Goal: Task Accomplishment & Management: Use online tool/utility

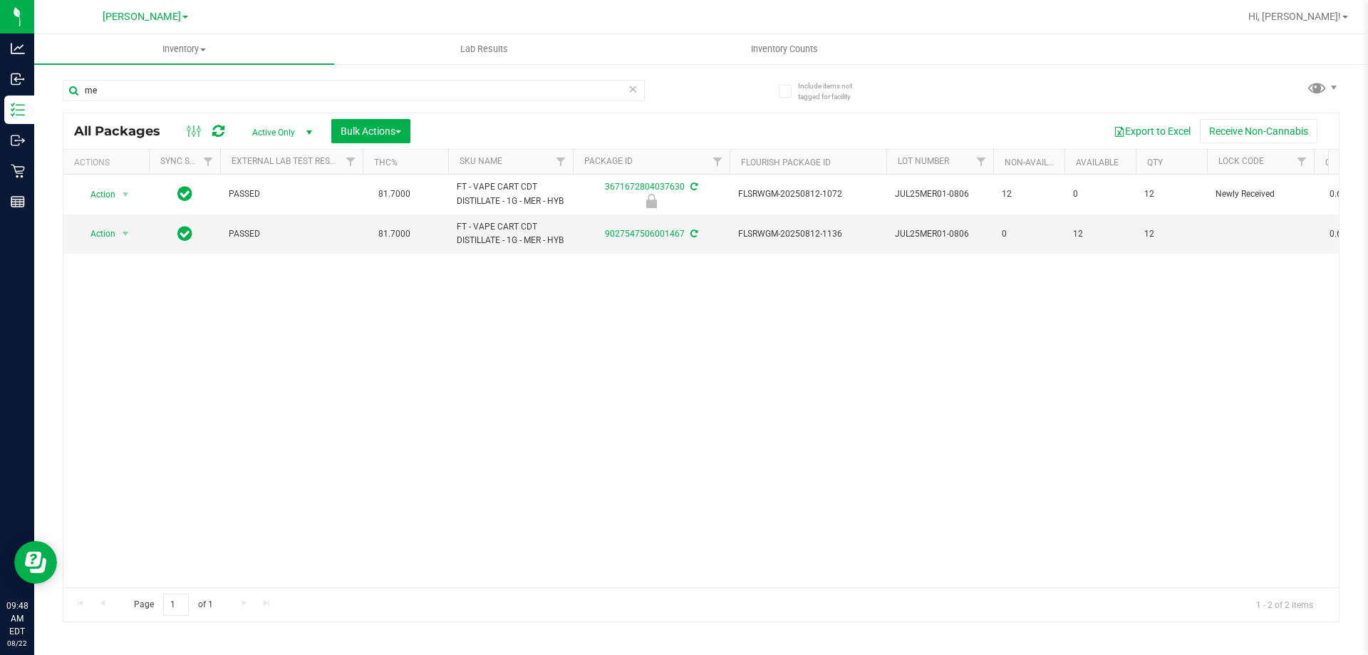
type input "m"
type input "gpe"
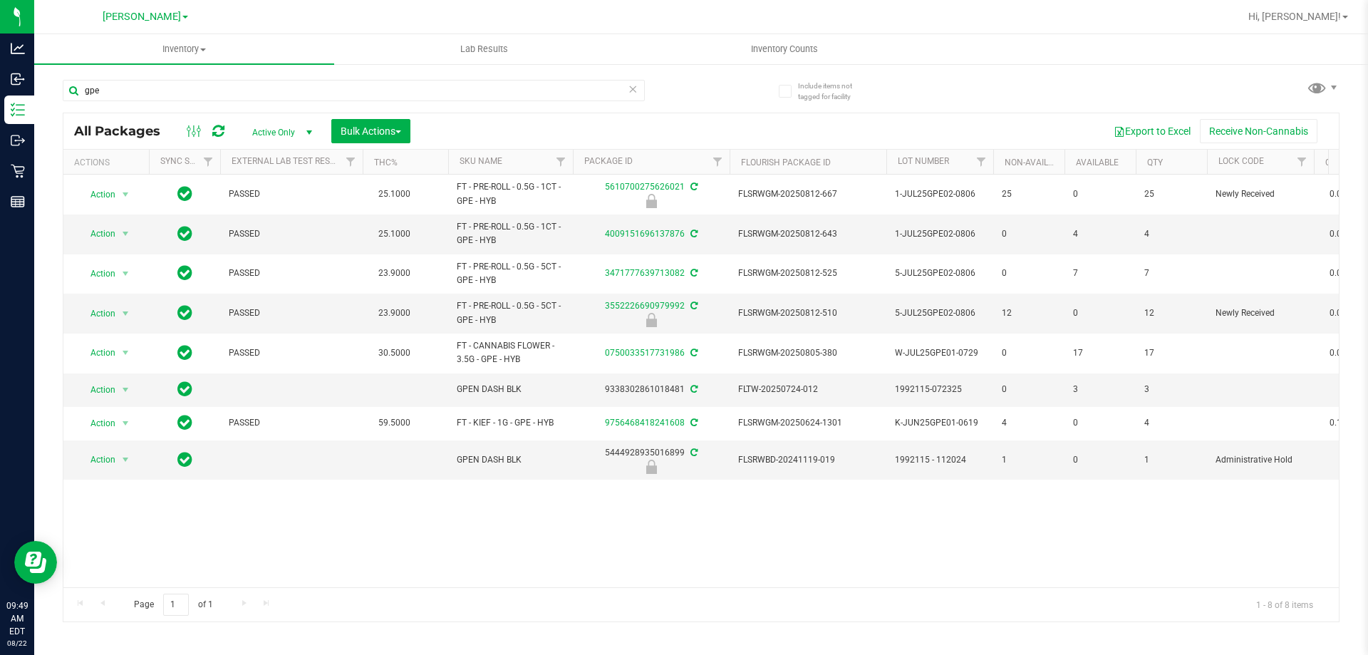
click at [496, 542] on div "Action Action Edit attributes Global inventory Locate package Package audit log…" at bounding box center [700, 381] width 1275 height 412
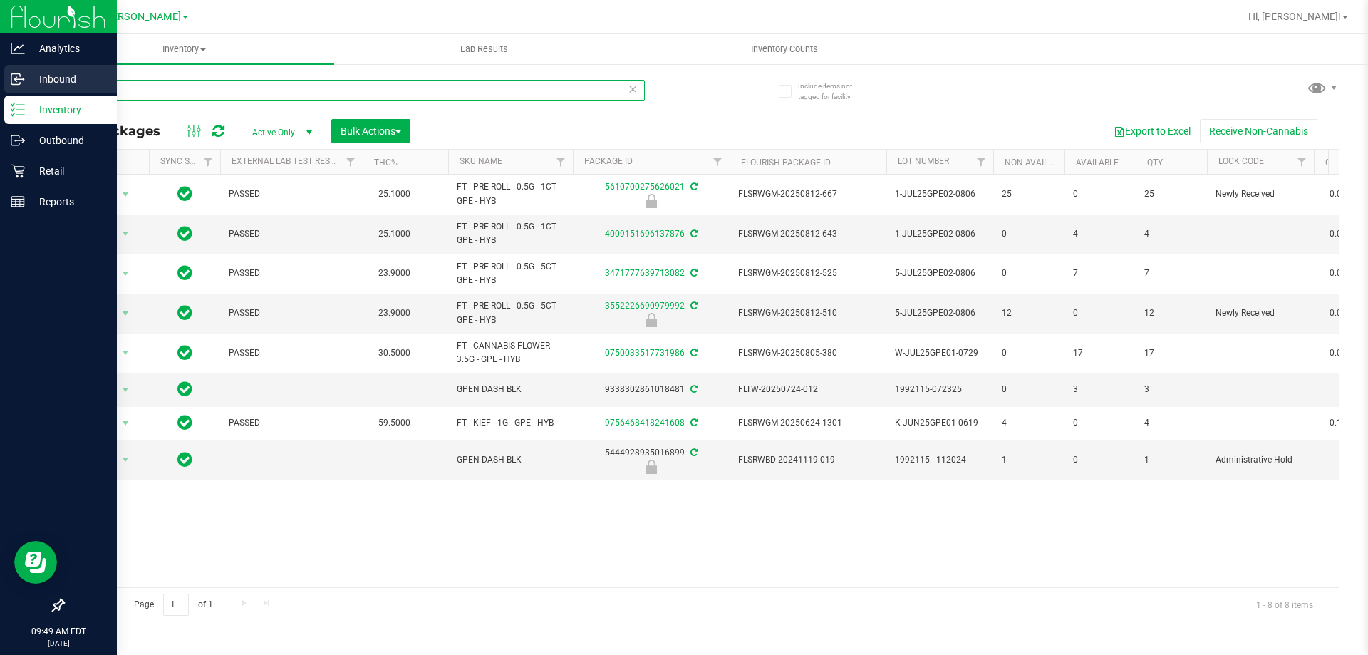
drag, startPoint x: 109, startPoint y: 85, endPoint x: 33, endPoint y: 92, distance: 76.5
click at [53, 88] on div "Include items not tagged for facility gpe All Packages Active Only Active Only …" at bounding box center [700, 280] width 1333 height 435
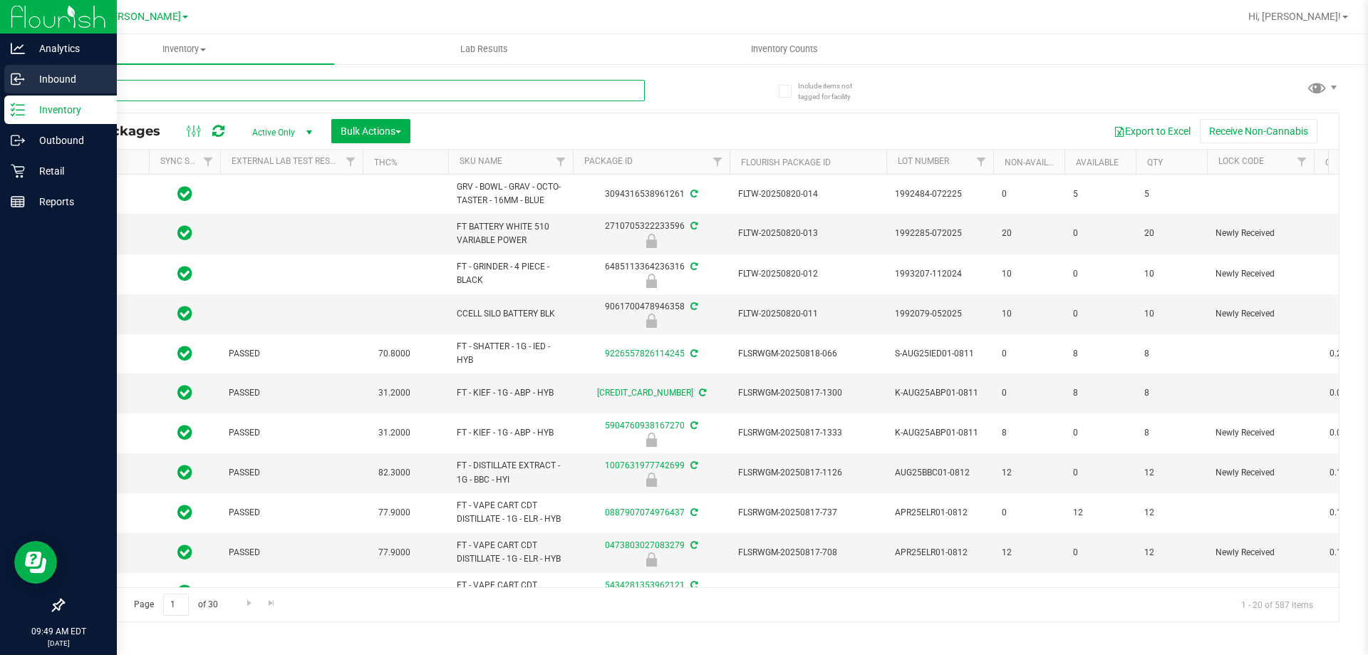
type input "[DATE]"
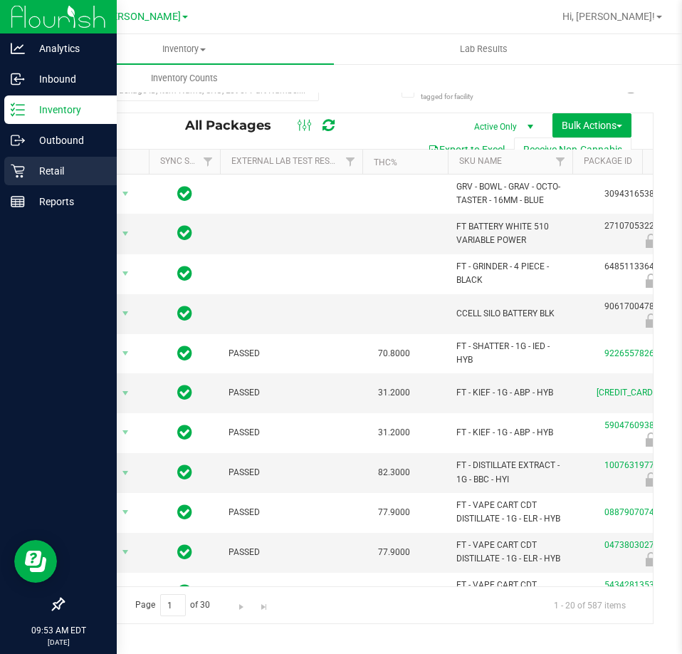
click at [26, 177] on p "Retail" at bounding box center [67, 170] width 85 height 17
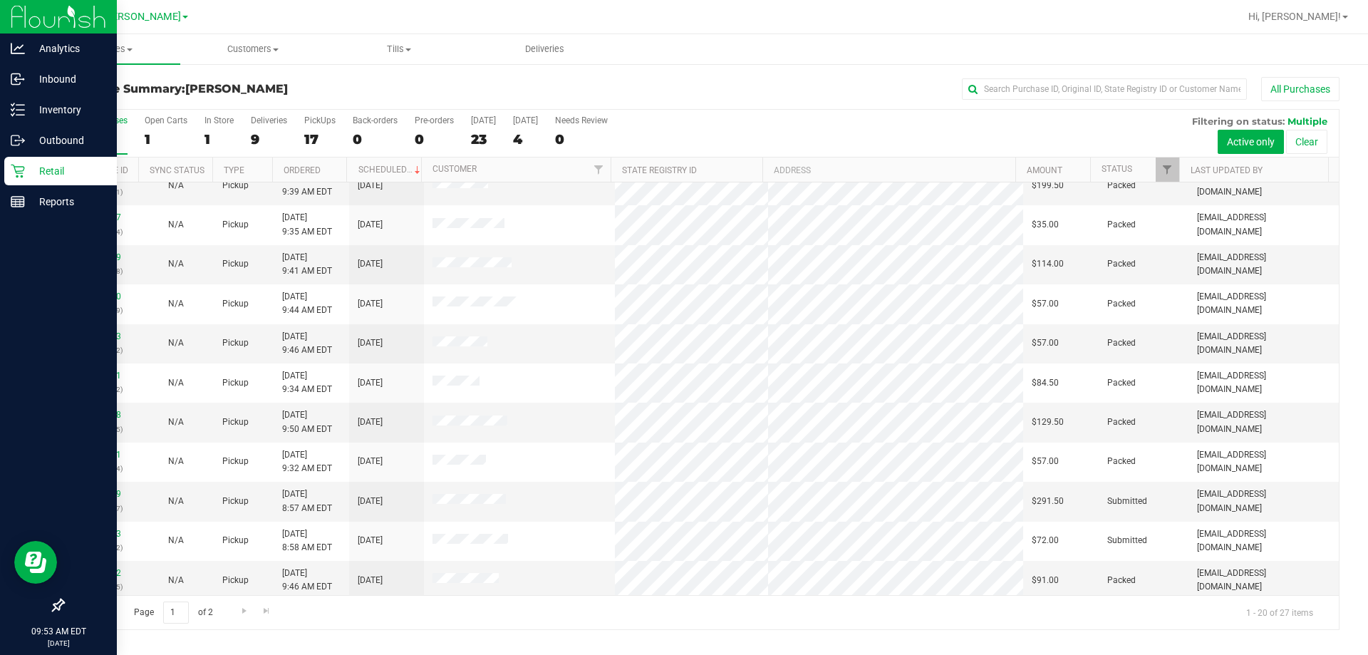
scroll to position [376, 0]
click at [1162, 167] on span "Filter" at bounding box center [1166, 169] width 11 height 11
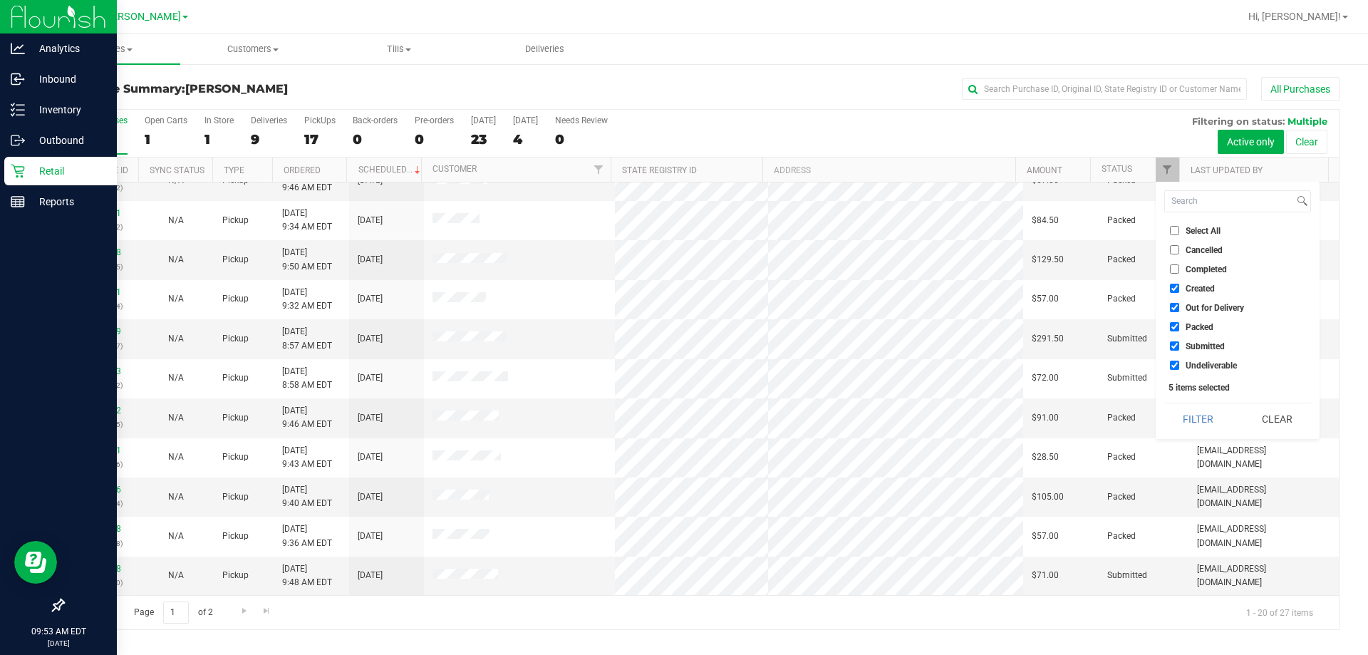
click at [1197, 227] on span "Select All" at bounding box center [1202, 231] width 35 height 9
click at [1179, 226] on input "Select All" at bounding box center [1174, 230] width 9 height 9
checkbox input "true"
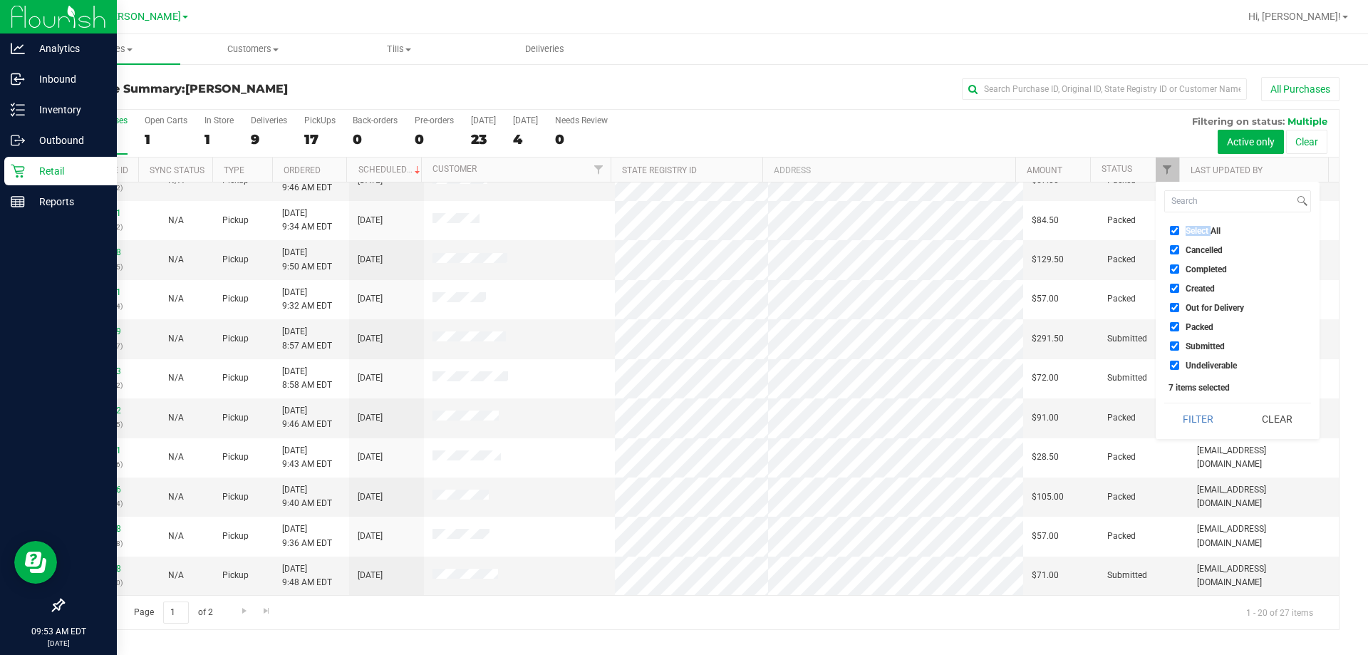
click at [1197, 227] on span "Select All" at bounding box center [1202, 231] width 35 height 9
click at [1179, 226] on input "Select All" at bounding box center [1174, 230] width 9 height 9
checkbox input "false"
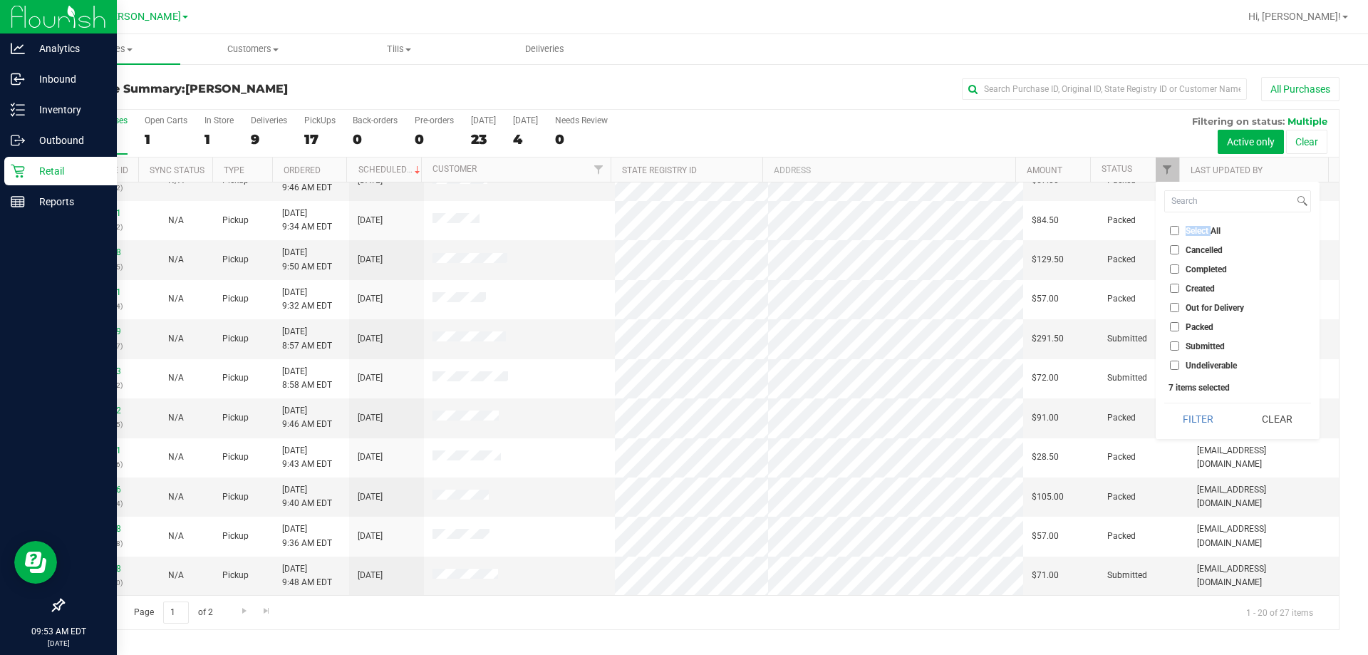
checkbox input "false"
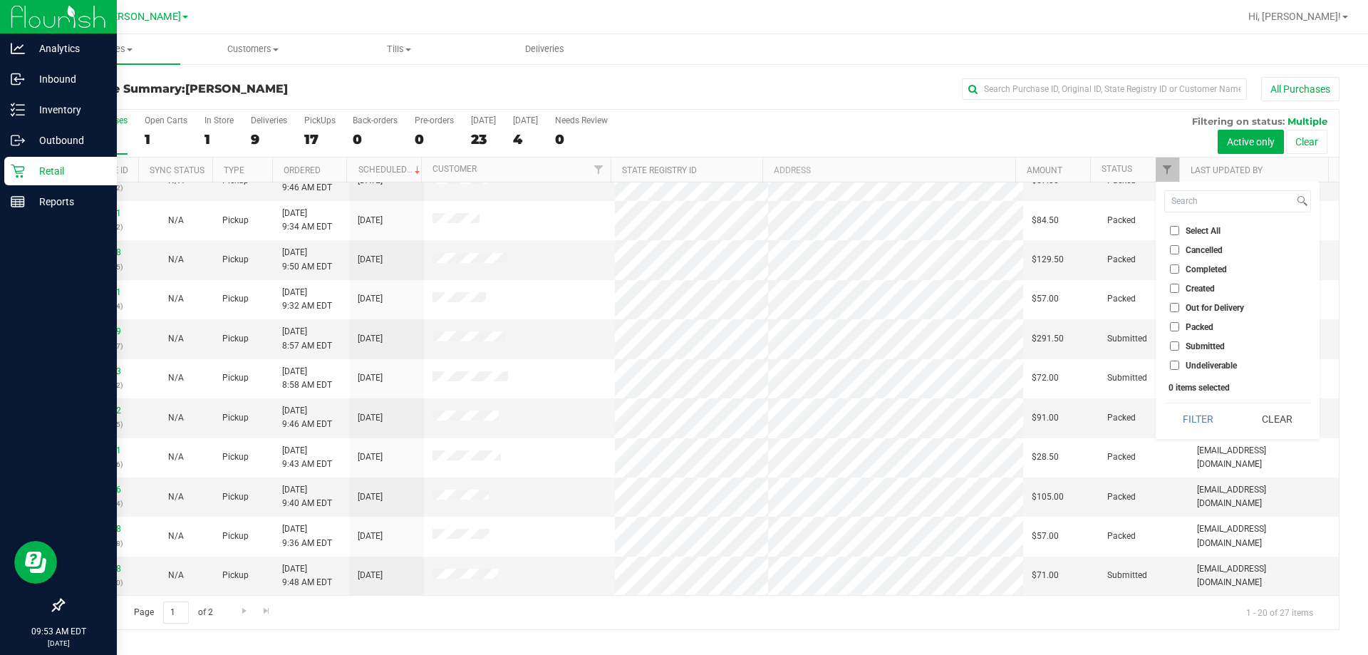
click at [1209, 348] on span "Submitted" at bounding box center [1204, 346] width 39 height 9
click at [1179, 348] on input "Submitted" at bounding box center [1174, 345] width 9 height 9
checkbox input "true"
click at [1192, 413] on button "Filter" at bounding box center [1198, 418] width 68 height 31
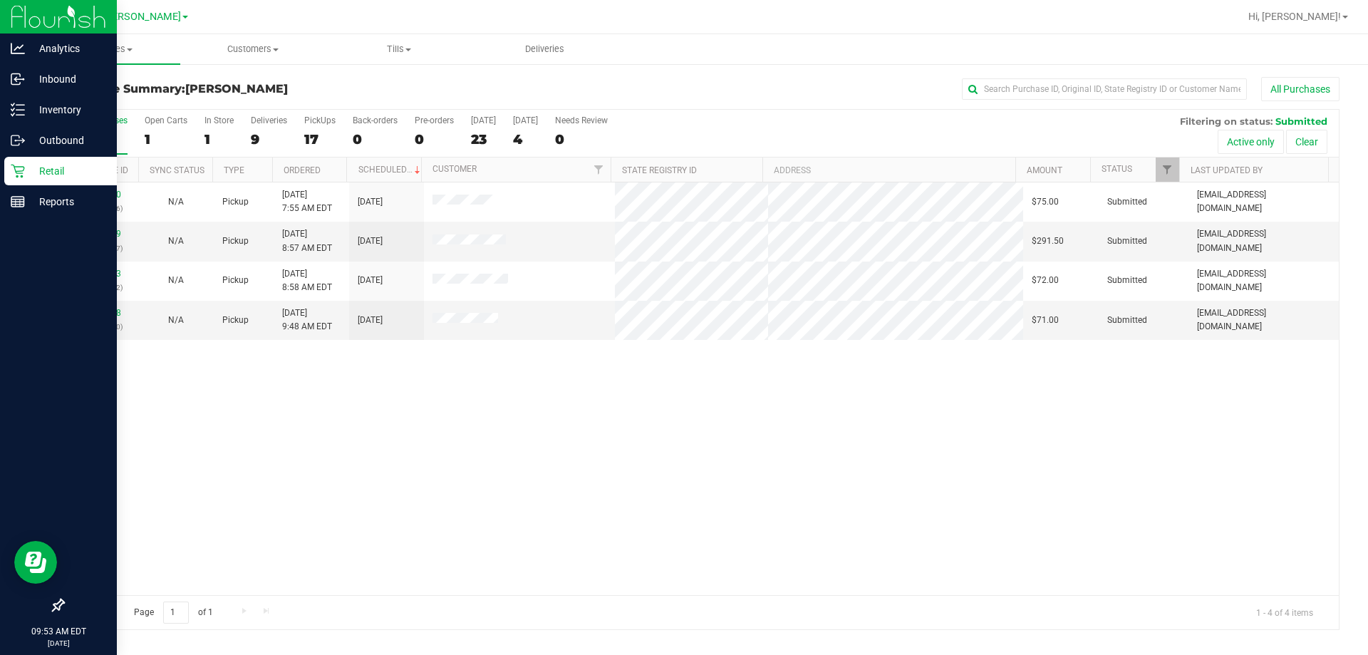
click at [716, 457] on div "11826530 (316530996) N/A Pickup [DATE] 7:55 AM EDT 8/22/2025 $75.00 Submitted […" at bounding box center [700, 388] width 1275 height 412
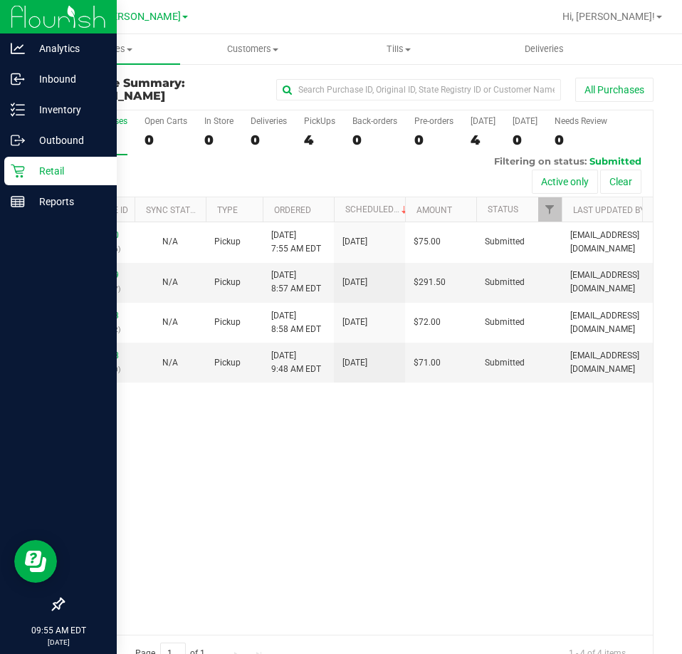
drag, startPoint x: 400, startPoint y: 618, endPoint x: 66, endPoint y: 89, distance: 625.5
click at [372, 553] on div "11826530 (316530996) N/A Pickup [DATE] 7:55 AM EDT 8/22/2025 $75.00 Submitted […" at bounding box center [358, 428] width 590 height 412
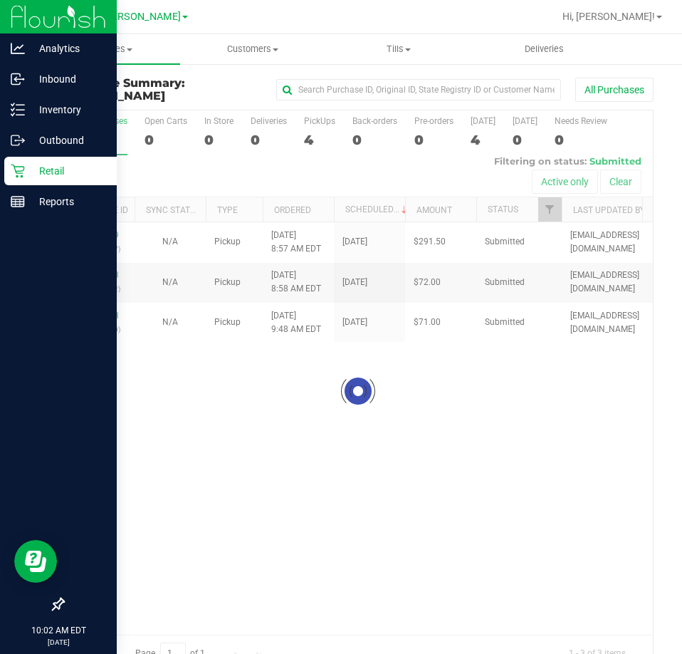
click at [113, 512] on div at bounding box center [358, 390] width 590 height 561
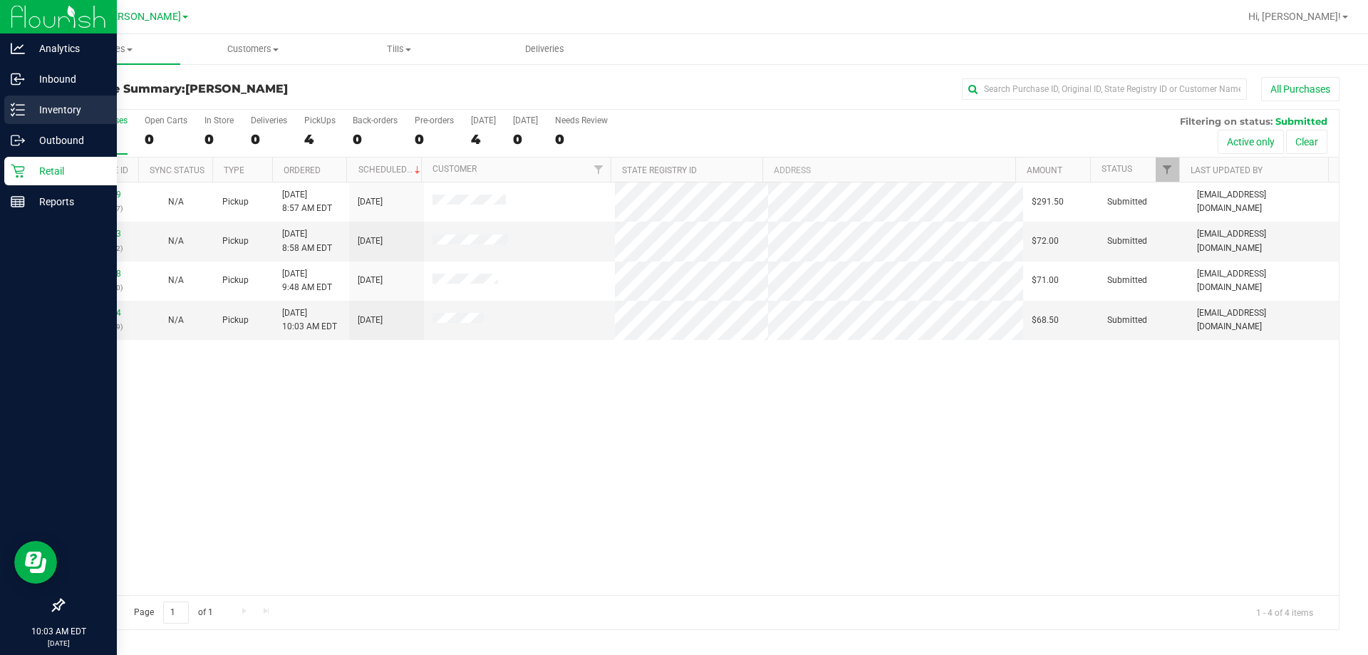
click at [46, 114] on p "Inventory" at bounding box center [67, 109] width 85 height 17
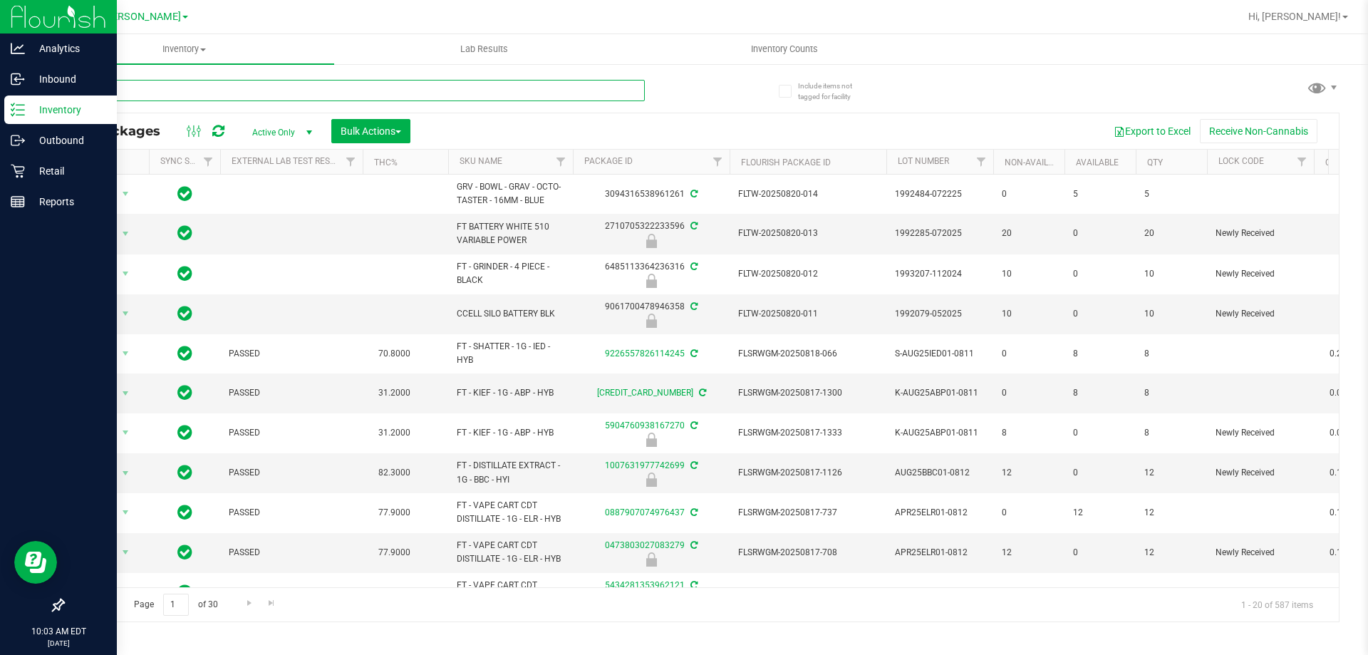
click at [240, 90] on input "text" at bounding box center [354, 90] width 582 height 21
type input "ppu"
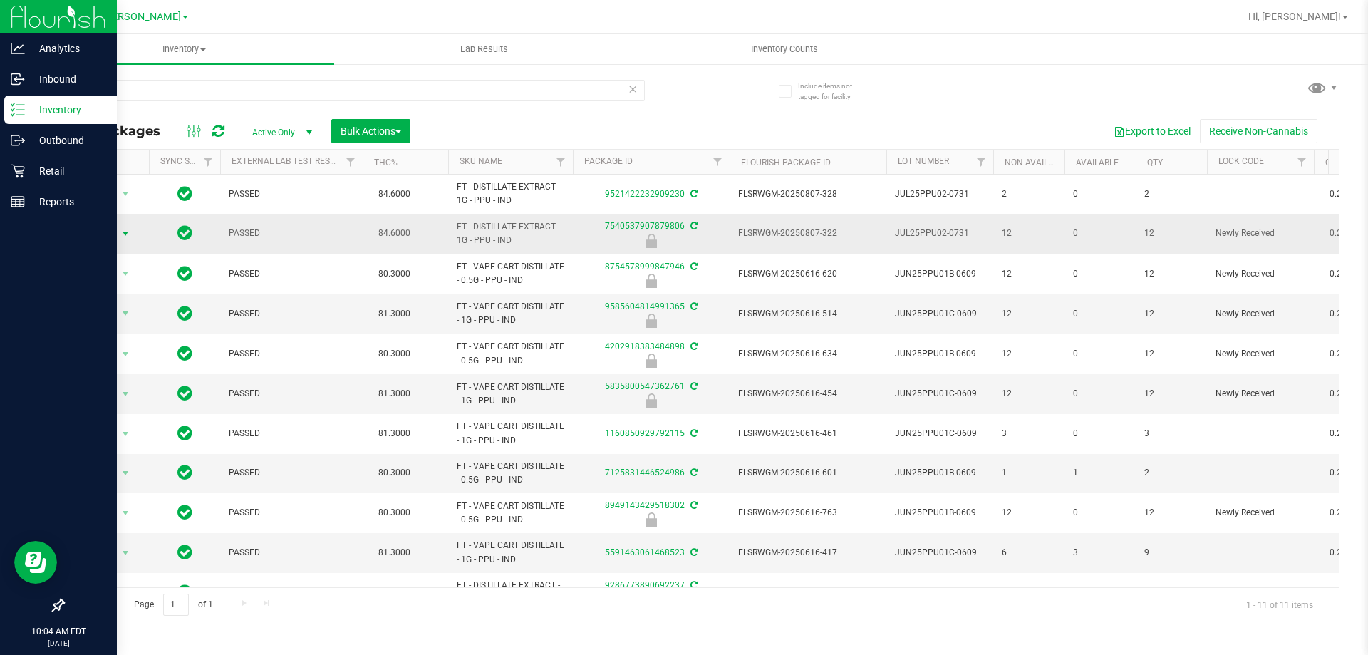
drag, startPoint x: 125, startPoint y: 229, endPoint x: 132, endPoint y: 237, distance: 10.1
click at [129, 230] on span "select" at bounding box center [125, 233] width 11 height 11
click at [125, 392] on li "Unlock package" at bounding box center [123, 402] width 91 height 21
